Goal: Book appointment/travel/reservation

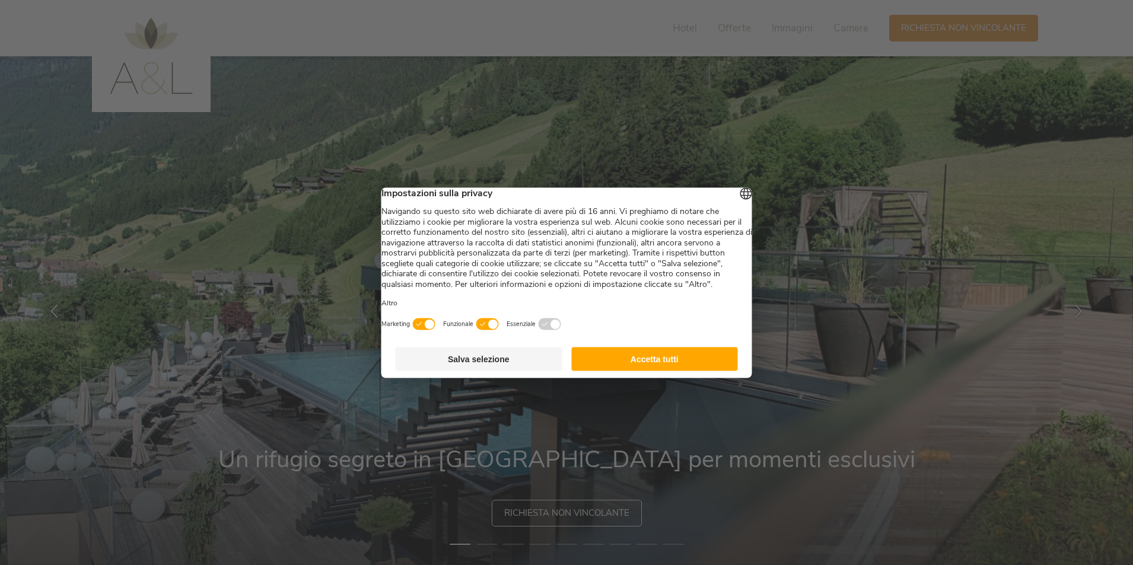
click at [580, 371] on button "Accetta tutti" at bounding box center [654, 359] width 167 height 24
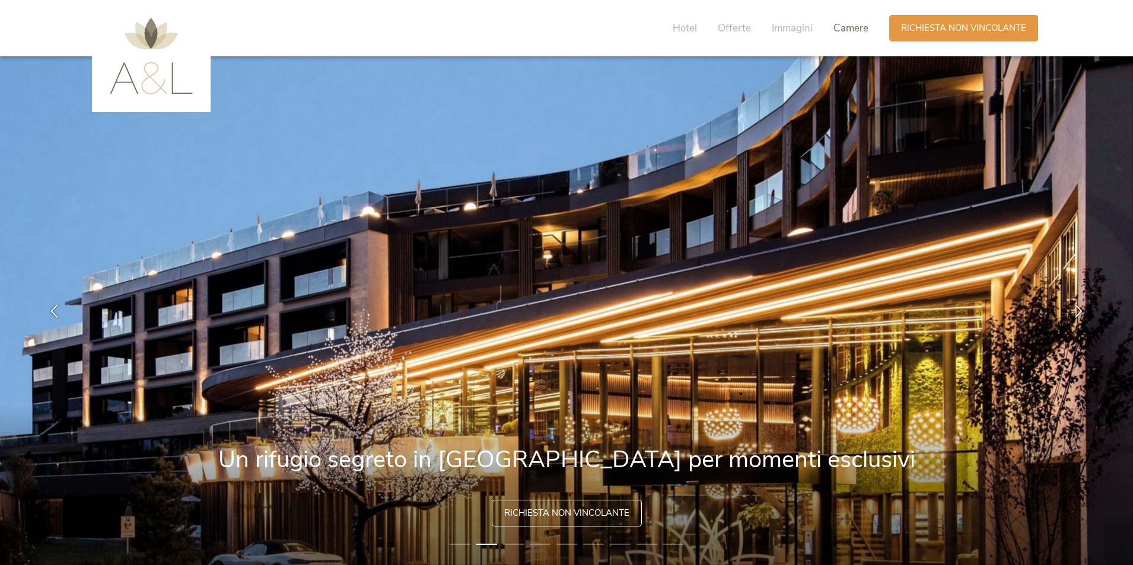
click at [849, 26] on span "Camere" at bounding box center [850, 28] width 35 height 14
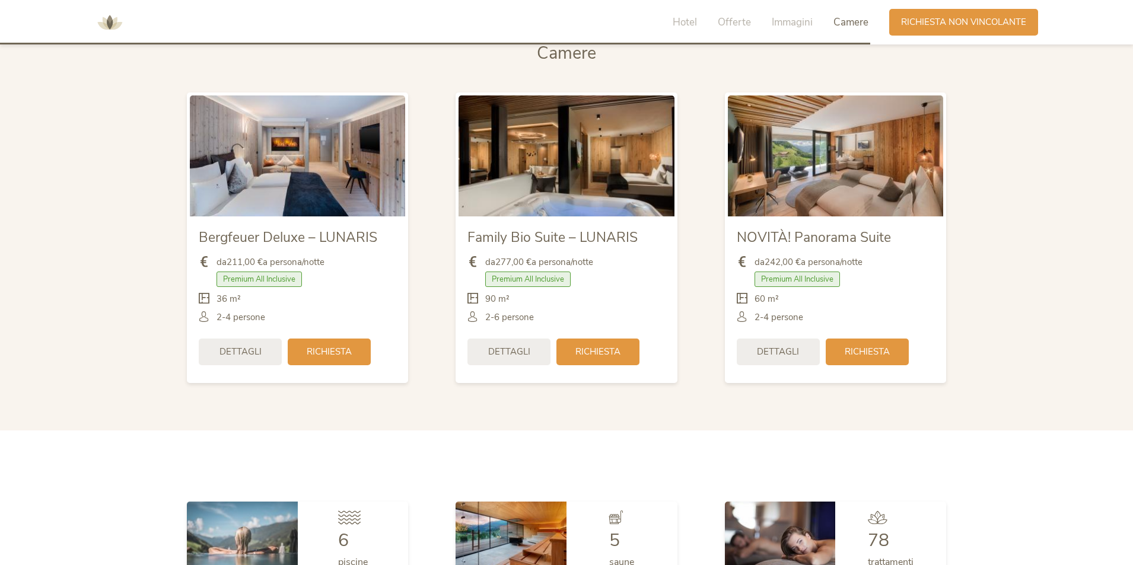
scroll to position [2724, 0]
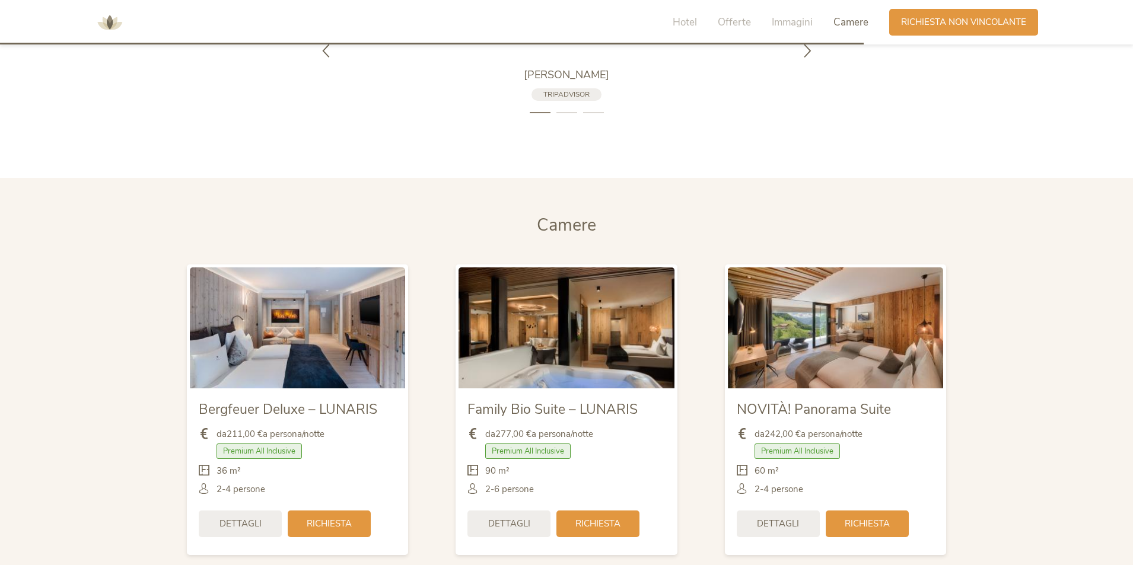
drag, startPoint x: 734, startPoint y: 20, endPoint x: 735, endPoint y: 32, distance: 11.9
click at [732, 20] on span "Offerte" at bounding box center [734, 22] width 33 height 14
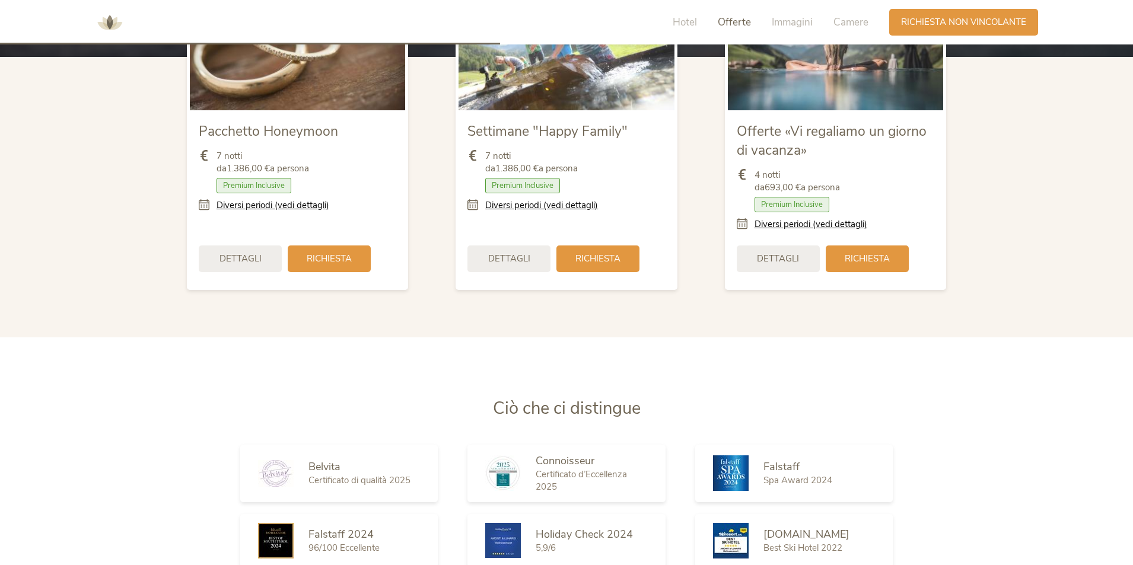
scroll to position [1548, 0]
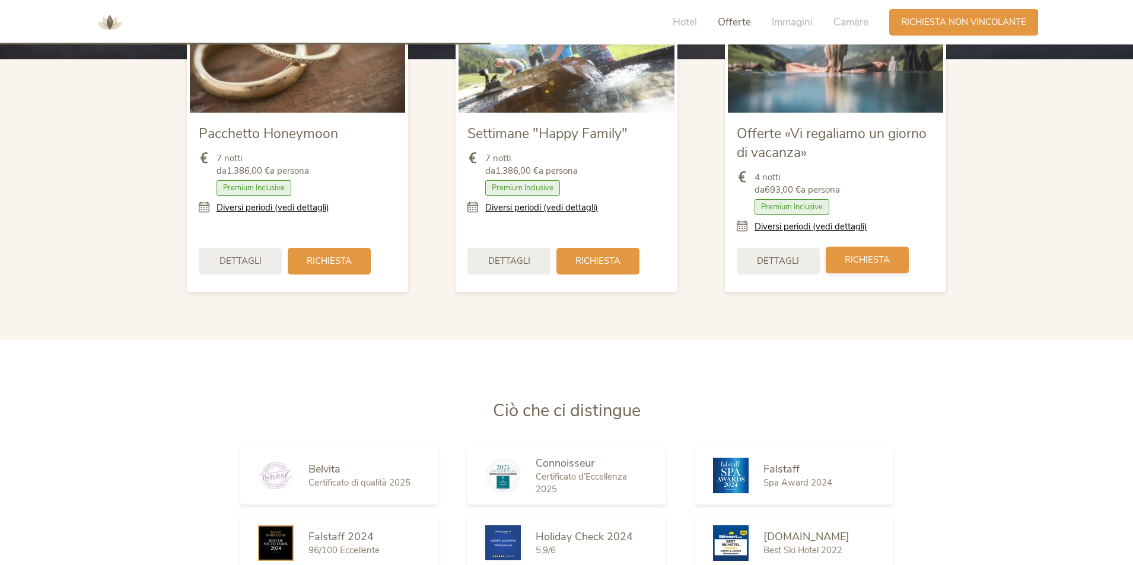
click at [863, 257] on span "Richiesta" at bounding box center [866, 260] width 45 height 12
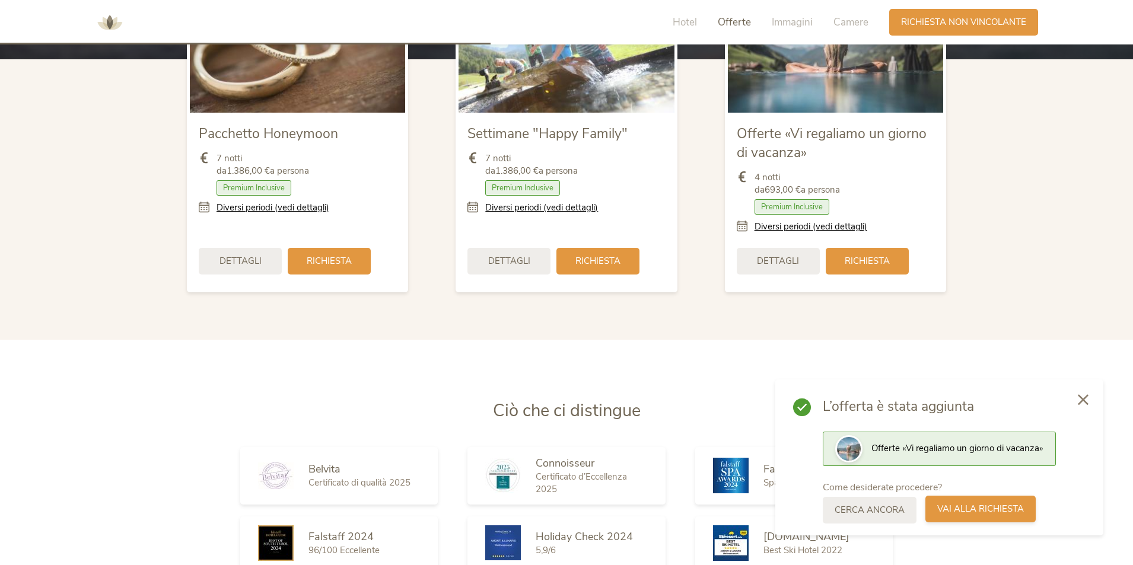
click at [995, 515] on div "Vai alla richiesta" at bounding box center [980, 509] width 110 height 27
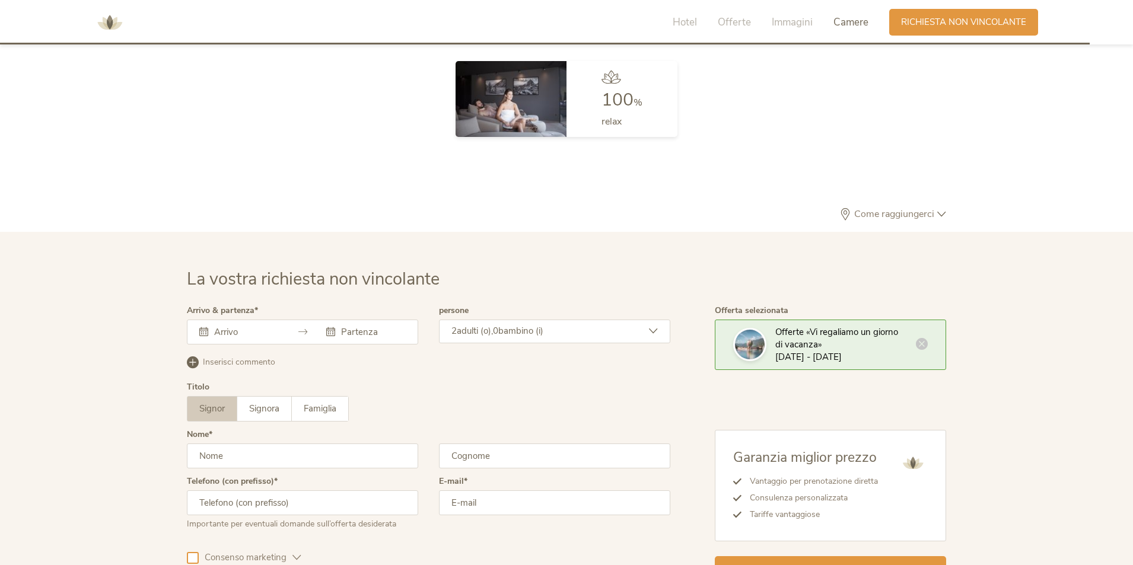
scroll to position [3573, 0]
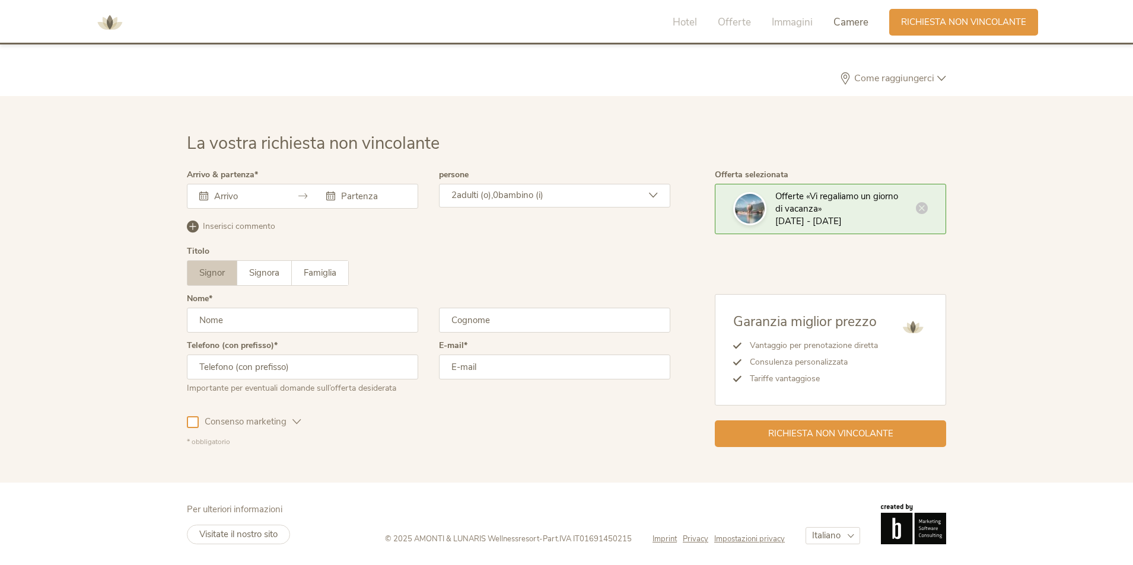
click at [228, 193] on input "text" at bounding box center [245, 196] width 68 height 12
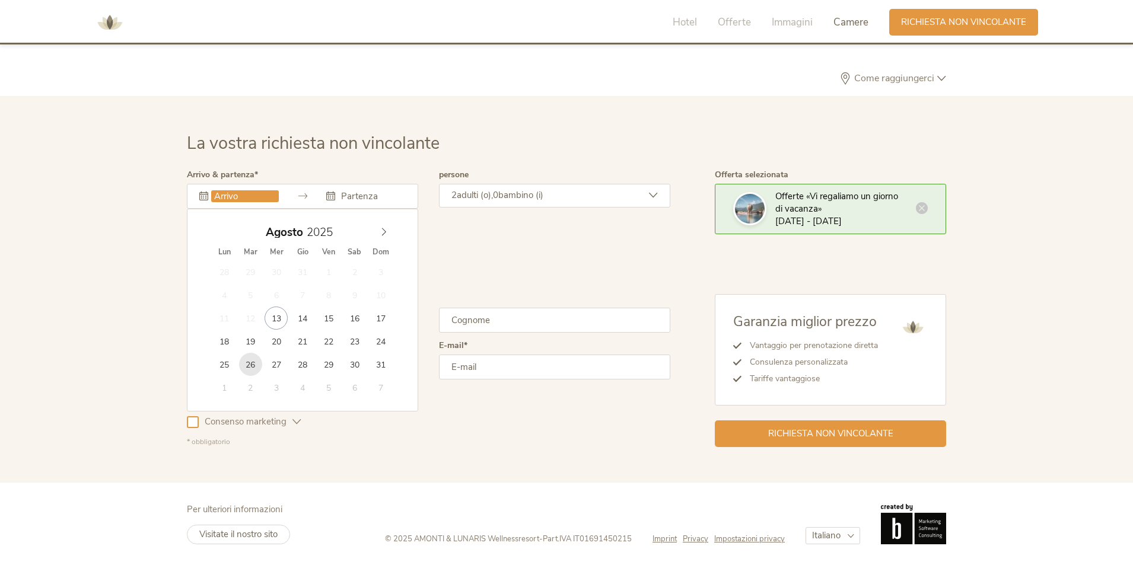
type input "26.08.2025"
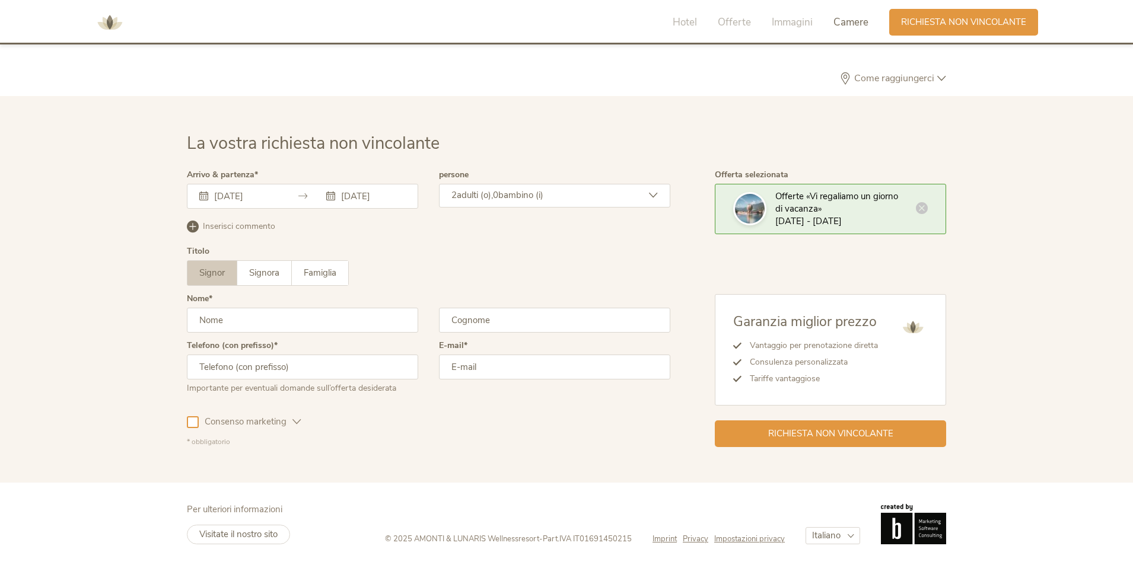
click at [241, 200] on input "26.08.2025" at bounding box center [245, 196] width 68 height 12
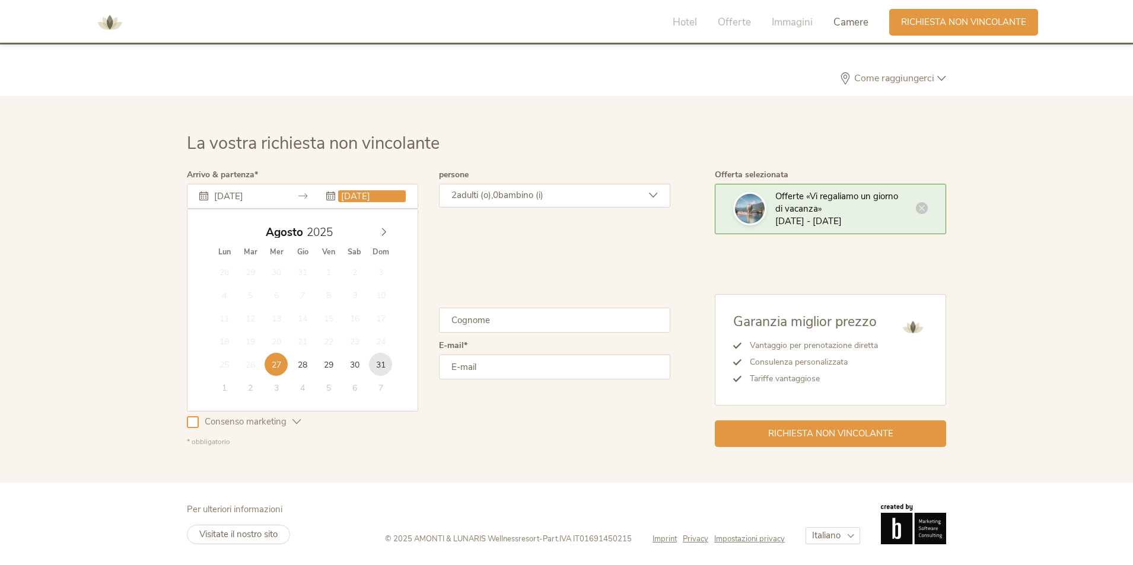
type input "31.08.2025"
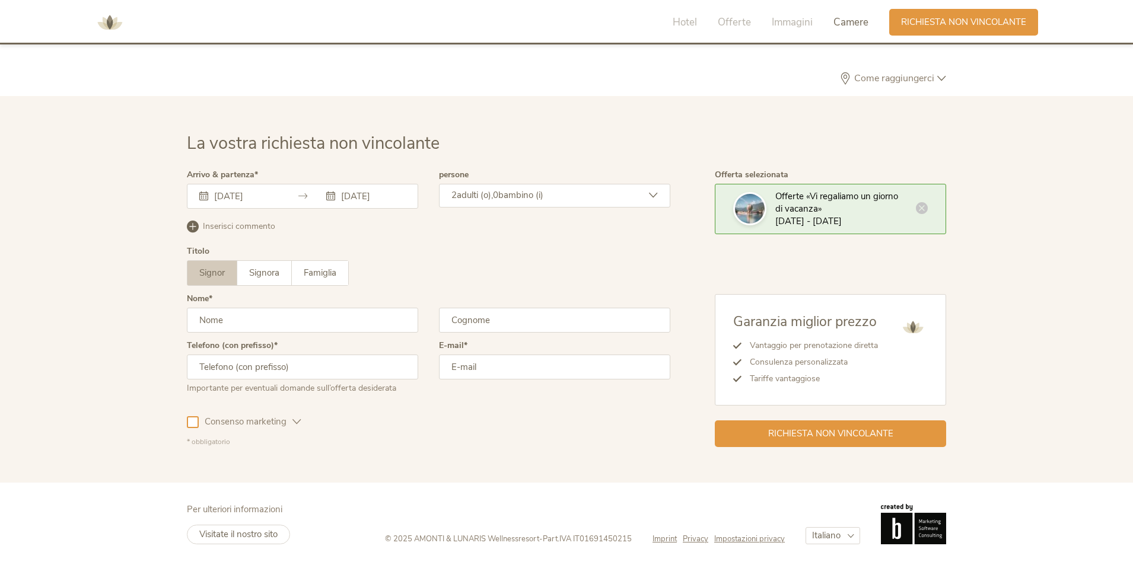
click at [204, 273] on span "Signor" at bounding box center [211, 273] width 25 height 12
click at [240, 318] on input "text" at bounding box center [302, 320] width 231 height 25
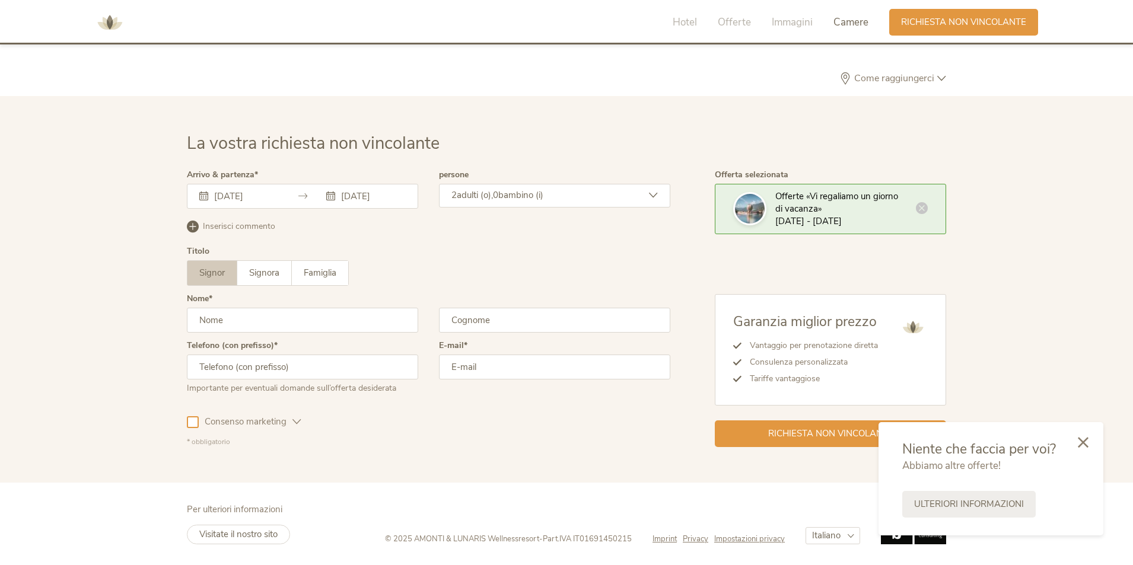
type input "Danilo"
click at [474, 322] on input "text" at bounding box center [554, 320] width 231 height 25
type input "Del Coco"
click at [221, 367] on input "text" at bounding box center [302, 367] width 231 height 25
type input "+393357174740"
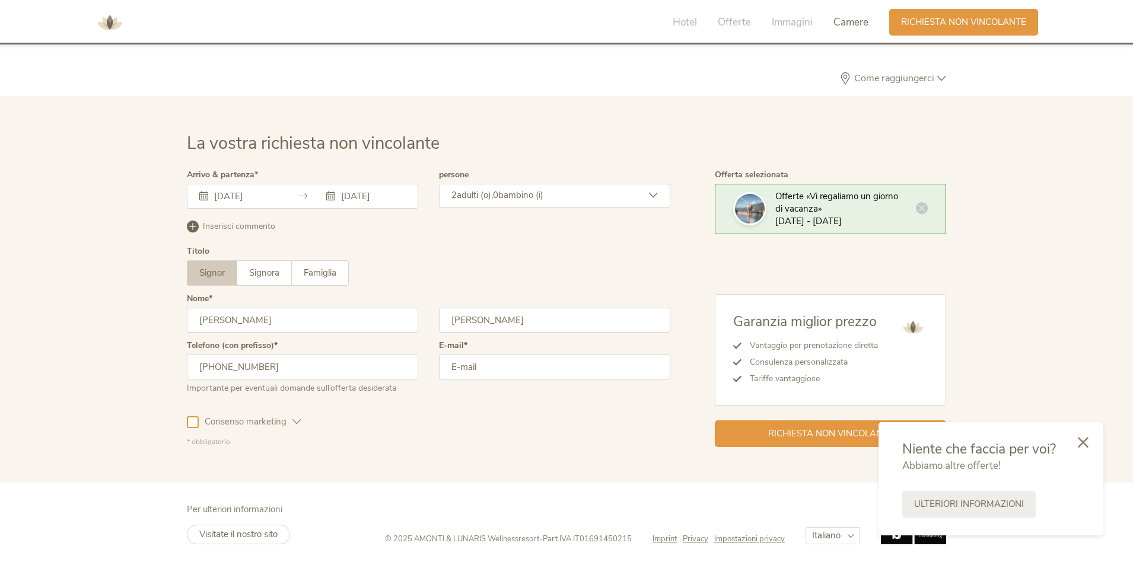
click at [463, 365] on input "email" at bounding box center [554, 367] width 231 height 25
type input "danydelcoco@gmail.com"
click at [193, 424] on div at bounding box center [193, 422] width 12 height 12
click at [363, 197] on input "31.08.2025" at bounding box center [372, 196] width 68 height 12
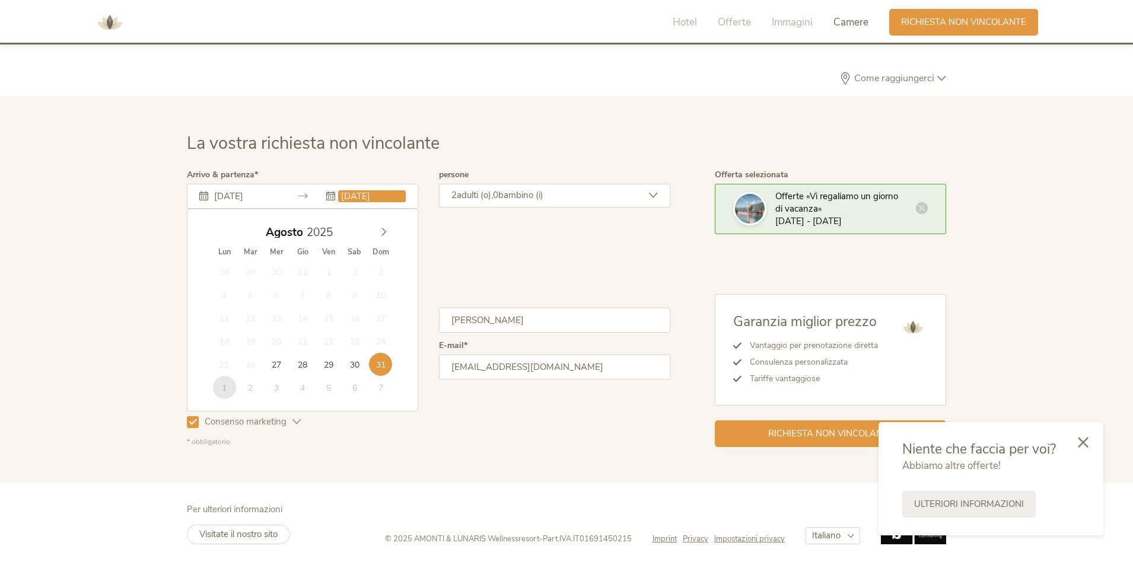
type input "01.09.2025"
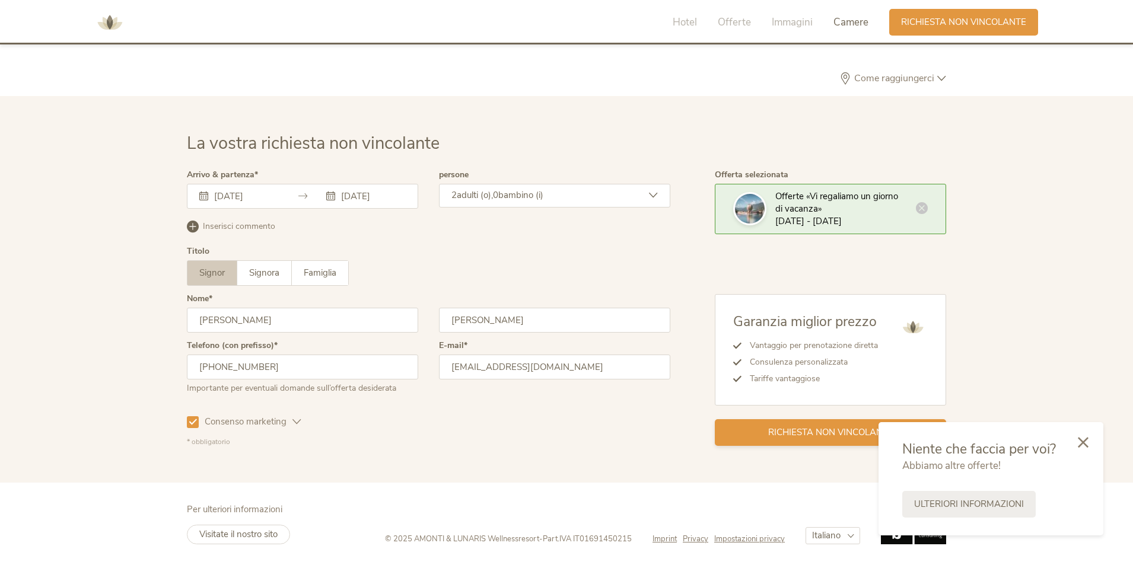
click at [801, 431] on span "Richiesta non vincolante" at bounding box center [830, 432] width 125 height 12
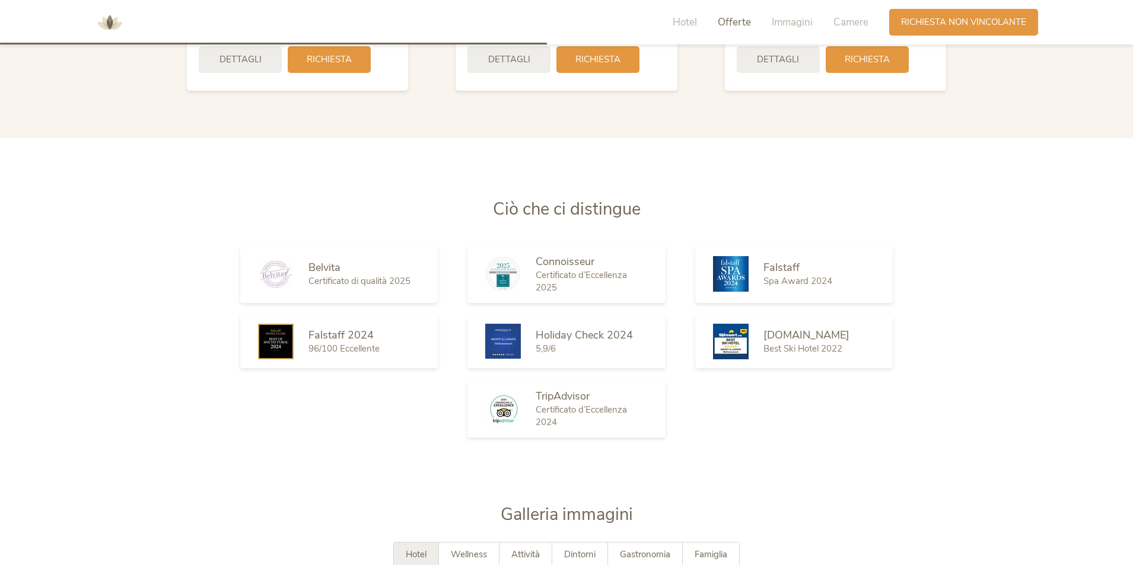
scroll to position [1779, 0]
